Goal: Information Seeking & Learning: Learn about a topic

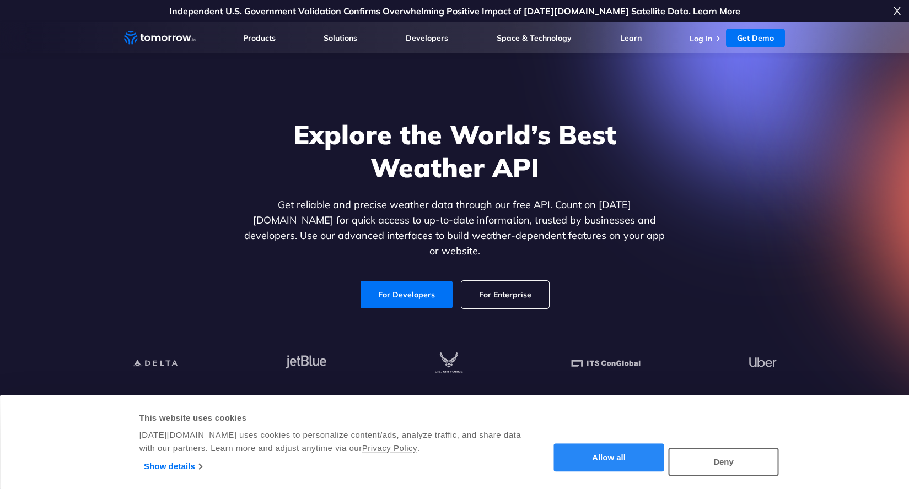
click at [626, 457] on button "Allow all" at bounding box center [609, 458] width 110 height 28
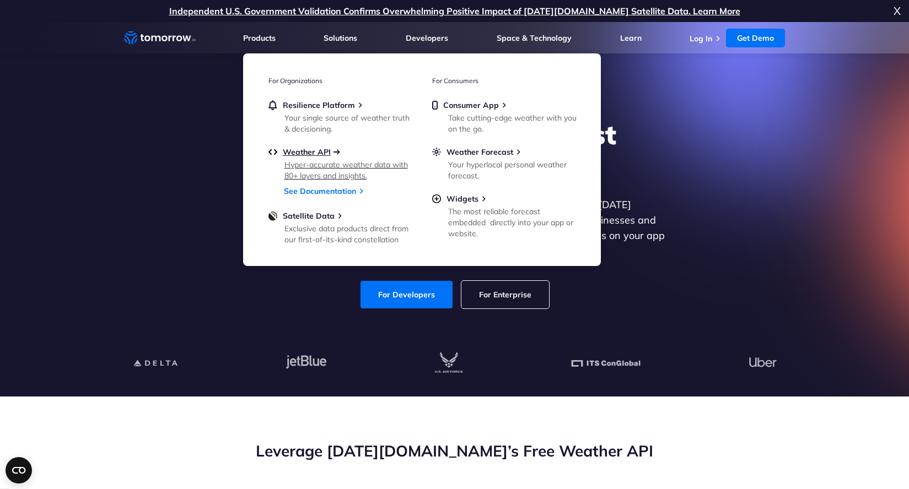
click at [311, 152] on span "Weather API" at bounding box center [307, 152] width 48 height 10
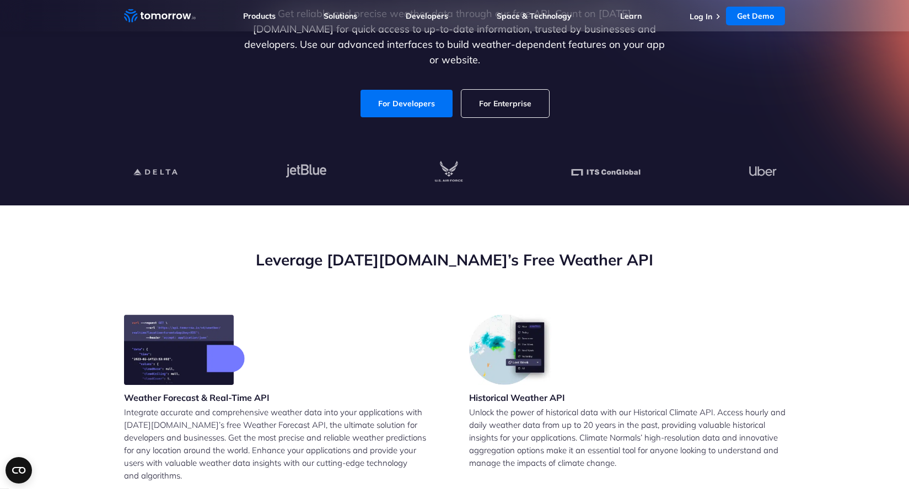
scroll to position [134, 0]
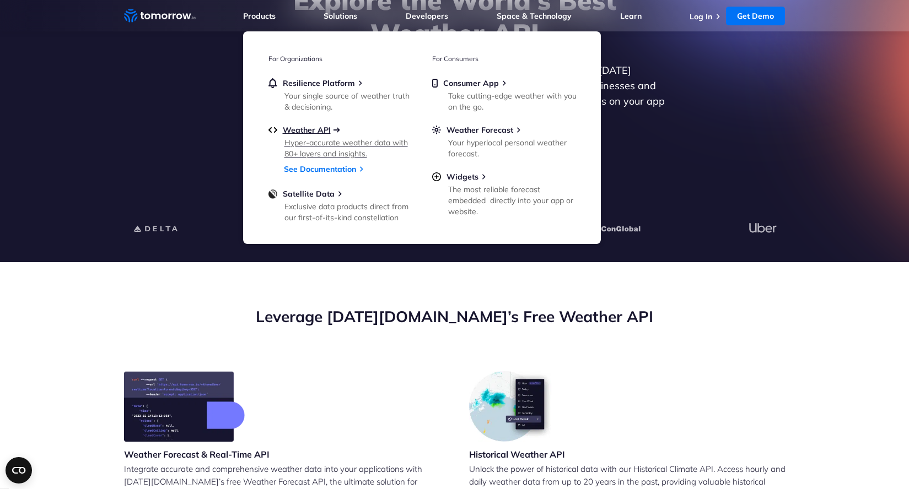
click at [310, 130] on span "Weather API" at bounding box center [307, 130] width 48 height 10
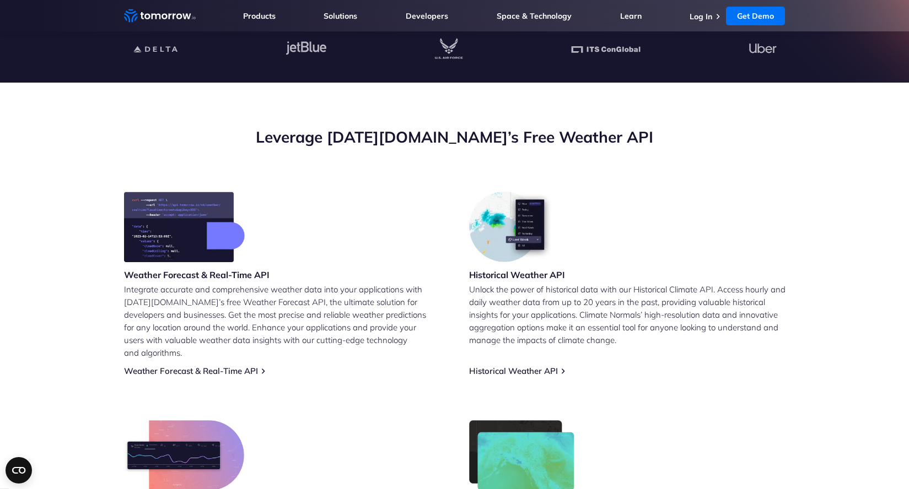
scroll to position [307, 0]
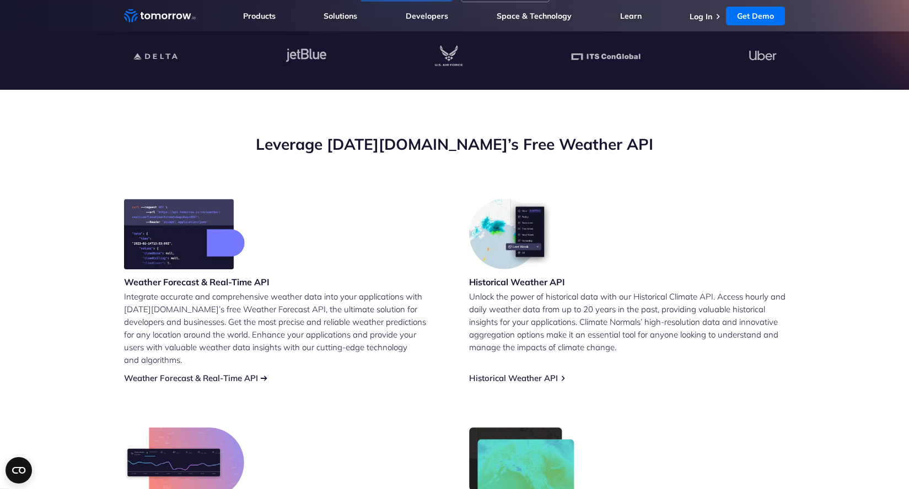
click at [178, 373] on link "Weather Forecast & Real-Time API" at bounding box center [191, 378] width 134 height 10
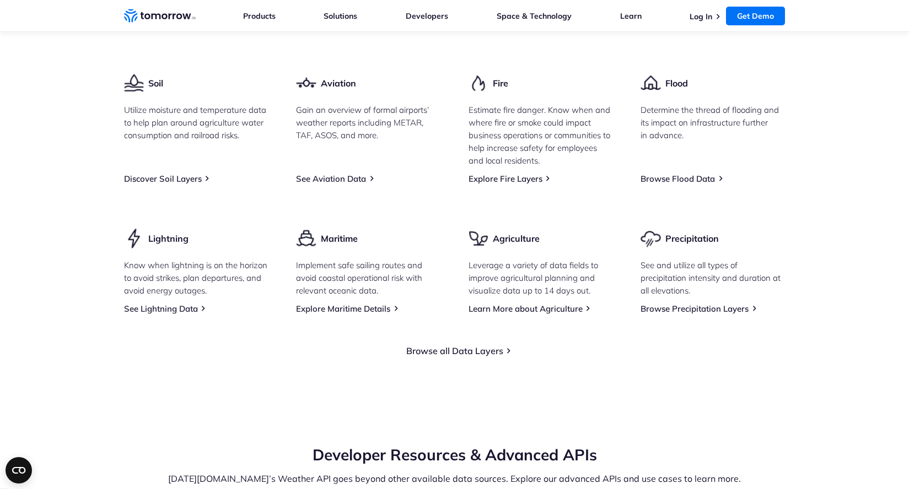
scroll to position [1552, 0]
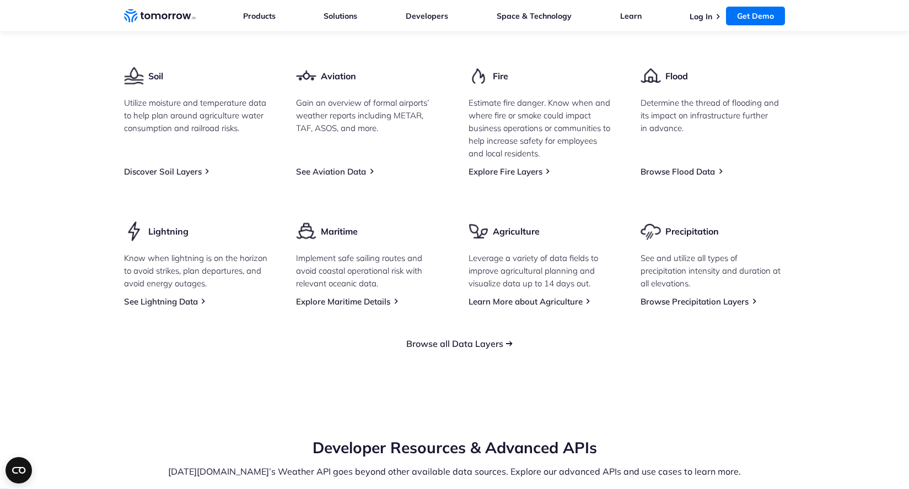
click at [458, 349] on link "Browse all Data Layers" at bounding box center [454, 343] width 97 height 11
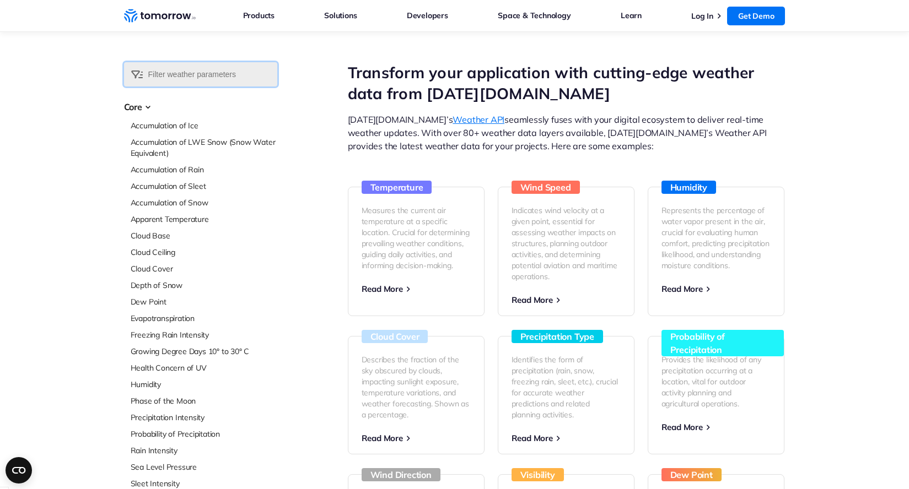
click at [231, 74] on input "text" at bounding box center [200, 74] width 153 height 24
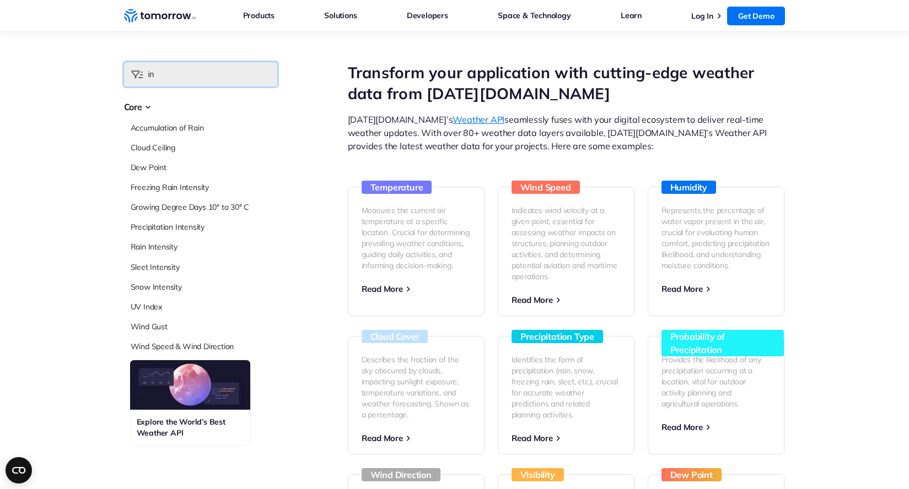
type input "i"
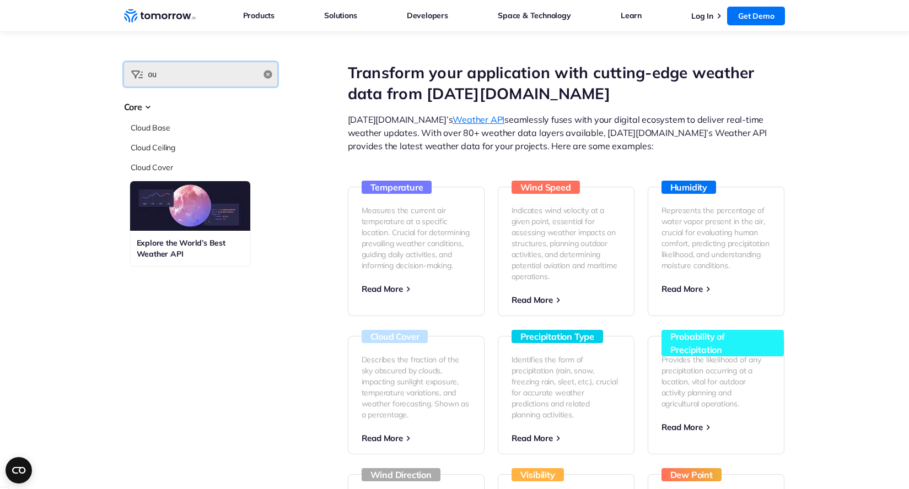
type input "o"
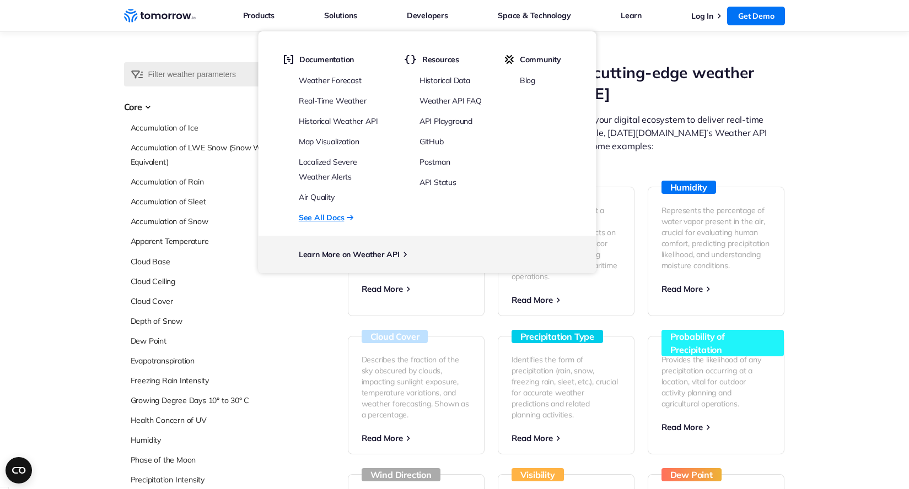
click at [319, 217] on link "See All Docs" at bounding box center [322, 218] width 46 height 14
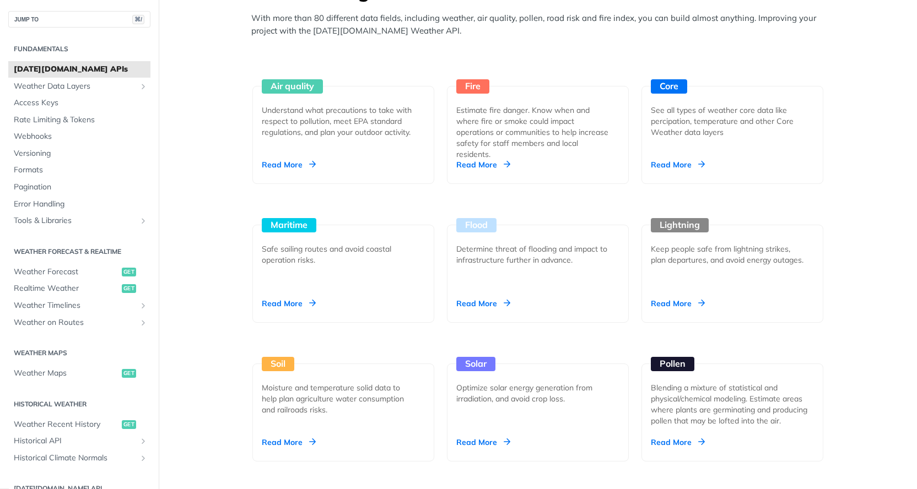
scroll to position [1000, 0]
